Goal: Information Seeking & Learning: Learn about a topic

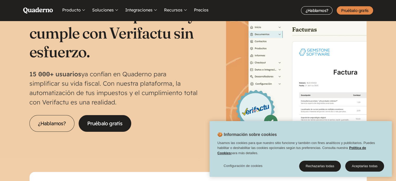
scroll to position [41, 0]
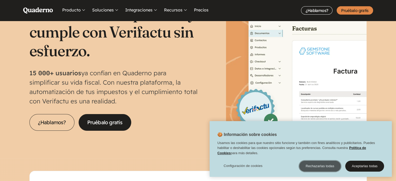
click at [319, 162] on button "Rechazarlas todas" at bounding box center [320, 166] width 42 height 11
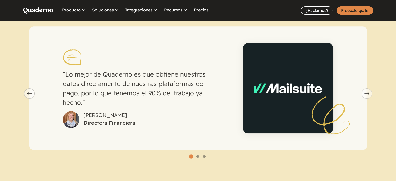
scroll to position [354, 0]
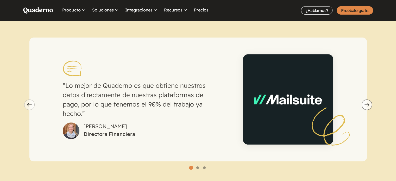
click at [368, 103] on use "carousel" at bounding box center [367, 104] width 5 height 3
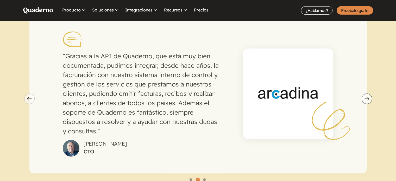
scroll to position [378, 0]
click at [366, 94] on button "Next slide" at bounding box center [367, 98] width 10 height 10
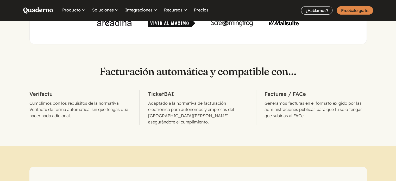
scroll to position [243, 0]
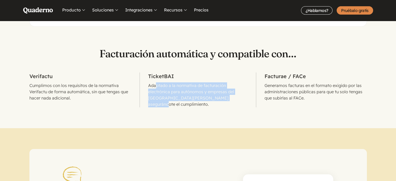
drag, startPoint x: 211, startPoint y: 99, endPoint x: 155, endPoint y: 83, distance: 58.5
click at [155, 83] on p "Adaptado a la normativa de facturación electrónica para autónomos y empresas de…" at bounding box center [198, 94] width 100 height 25
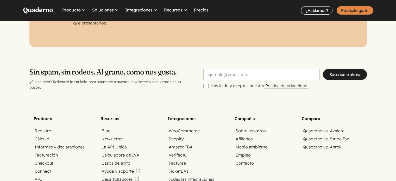
scroll to position [1717, 0]
click at [242, 69] on input "Email" at bounding box center [262, 74] width 117 height 11
click at [194, 96] on footer "Producto Registro Cálculo Informes y declaraciones Facturación Checkout Connect…" at bounding box center [198, 183] width 396 height 187
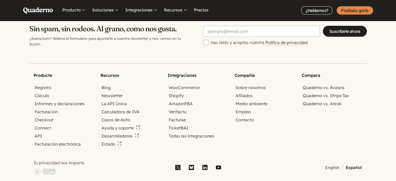
scroll to position [1765, 0]
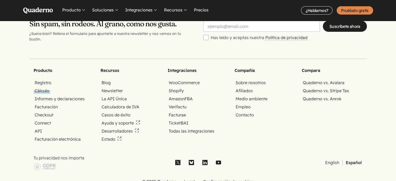
click at [41, 88] on link "Cálculo" at bounding box center [42, 91] width 17 height 6
